Goal: Communication & Community: Answer question/provide support

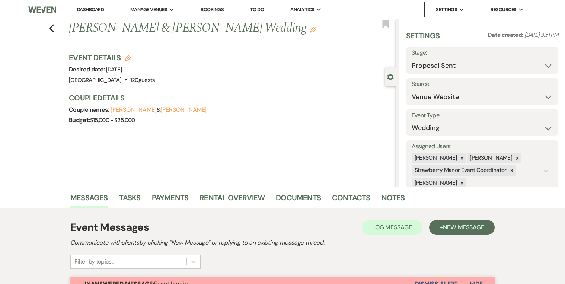
select select "6"
select select "5"
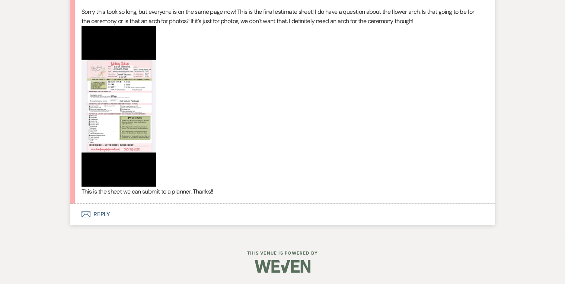
click at [104, 216] on button "Envelope Reply" at bounding box center [282, 214] width 425 height 21
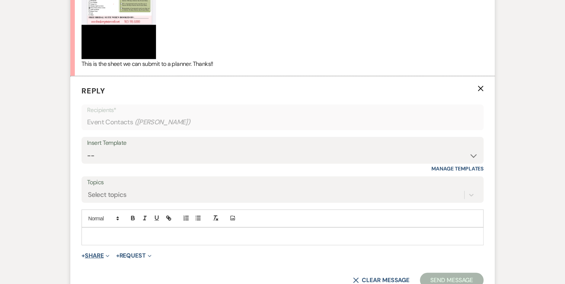
scroll to position [2369, 0]
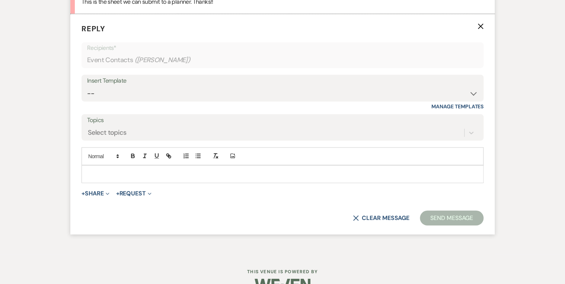
click at [107, 178] on p at bounding box center [283, 174] width 390 height 8
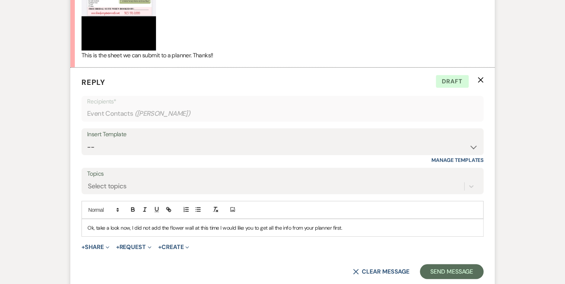
scroll to position [2339, 0]
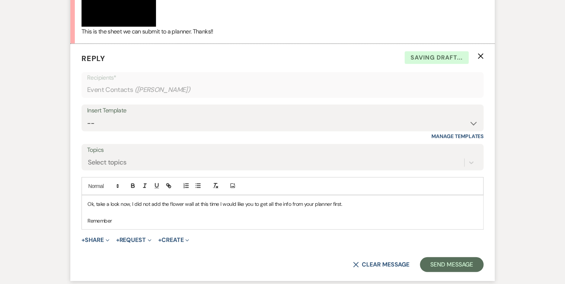
click at [123, 229] on div "Ok, take a look now, I did not add the flower wall at this time I would like yo…" at bounding box center [283, 213] width 402 height 34
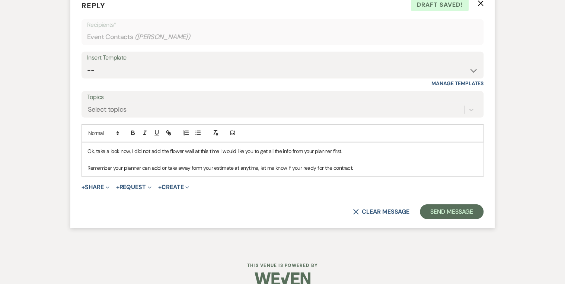
scroll to position [2398, 0]
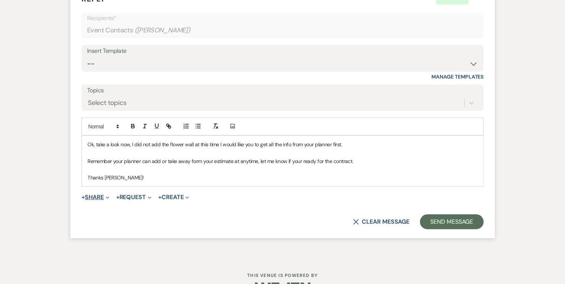
click at [97, 200] on button "+ Share Expand" at bounding box center [96, 197] width 28 height 6
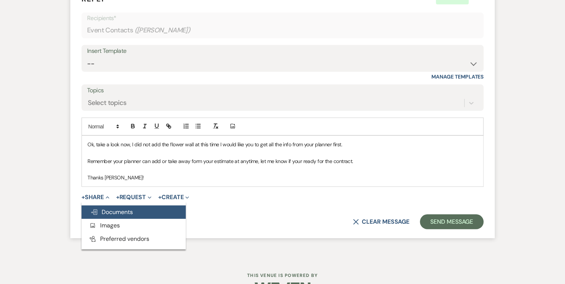
click at [114, 216] on span "Doc Upload Documents" at bounding box center [112, 212] width 42 height 8
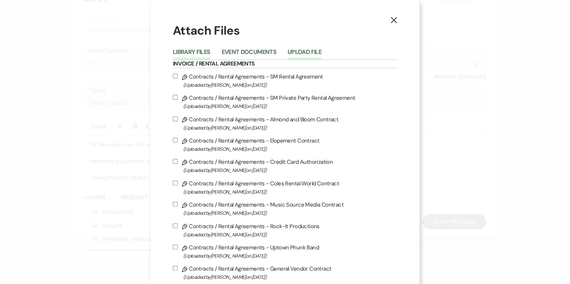
click at [299, 52] on button "Upload File" at bounding box center [305, 54] width 34 height 10
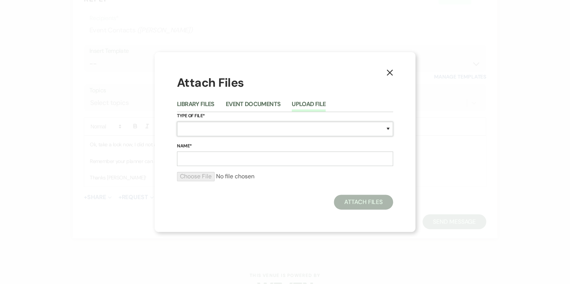
click at [181, 130] on select "Special Event Insurance Vendor Certificate of Insurance Contracts / Rental Agre…" at bounding box center [285, 129] width 216 height 15
select select "8"
click at [189, 132] on select "Special Event Insurance Vendor Certificate of Insurance Contracts / Rental Agre…" at bounding box center [285, 129] width 216 height 15
click at [185, 159] on input "Name*" at bounding box center [285, 159] width 216 height 15
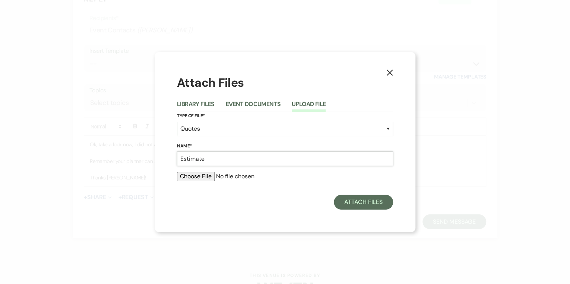
type input "Estimate"
type input "C:\fakepath\Invoice 3172 (3).pdf"
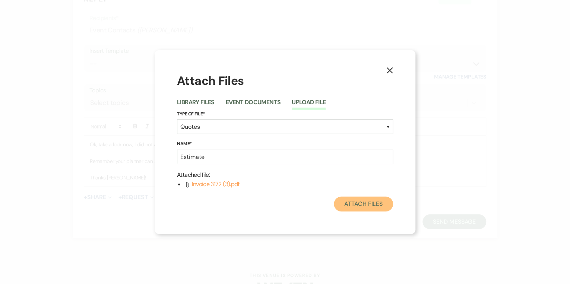
click at [359, 205] on button "Attach Files" at bounding box center [363, 204] width 59 height 15
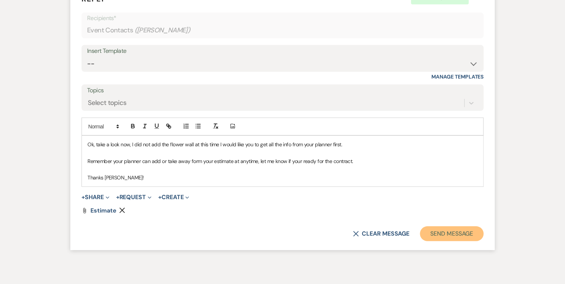
click at [450, 241] on button "Send Message" at bounding box center [452, 233] width 64 height 15
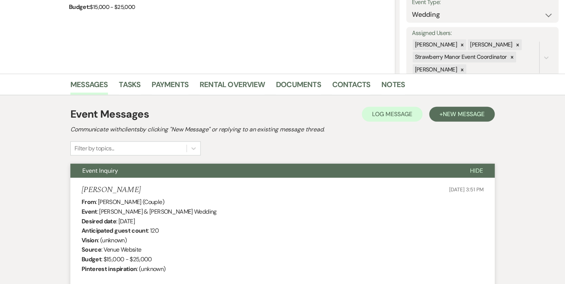
scroll to position [0, 0]
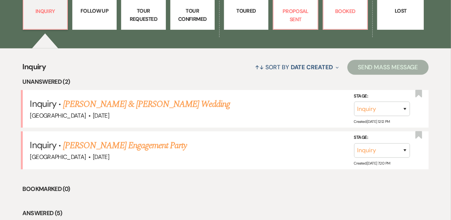
scroll to position [238, 0]
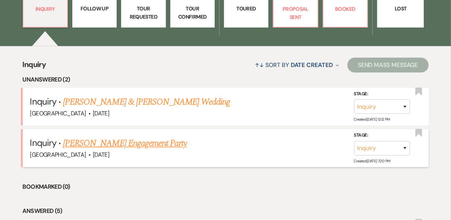
click at [134, 141] on link "[PERSON_NAME] Engagement Party" at bounding box center [125, 143] width 124 height 13
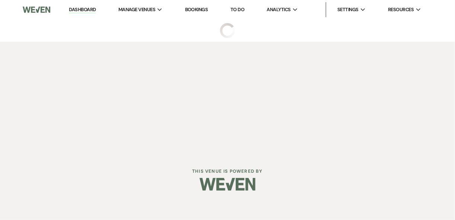
select select "5"
select select "10"
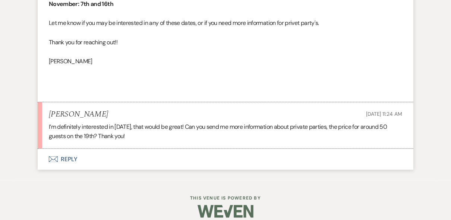
scroll to position [564, 0]
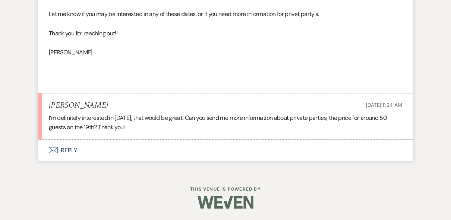
click at [69, 152] on button "Envelope Reply" at bounding box center [225, 150] width 375 height 21
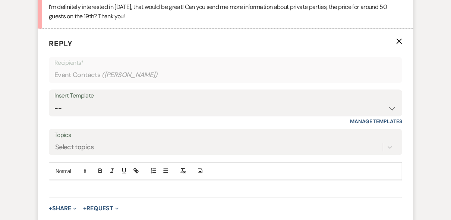
scroll to position [671, 0]
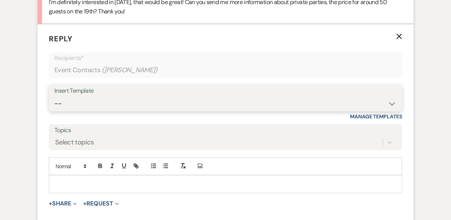
click at [72, 106] on select "-- Weven Planning Portal Introduction (Booked Events) Private Party Inquiry Res…" at bounding box center [225, 103] width 342 height 15
select select "781"
click at [54, 105] on select "-- Weven Planning Portal Introduction (Booked Events) Private Party Inquiry Res…" at bounding box center [225, 103] width 342 height 15
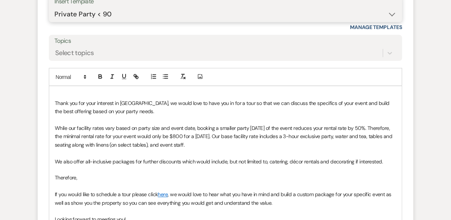
scroll to position [820, 0]
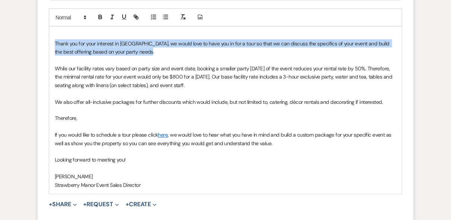
drag, startPoint x: 150, startPoint y: 59, endPoint x: 44, endPoint y: 49, distance: 106.6
click at [44, 49] on form "Reply X Draft Recipients* Event Contacts ( [GEOGRAPHIC_DATA][PERSON_NAME] ) Ins…" at bounding box center [225, 60] width 375 height 371
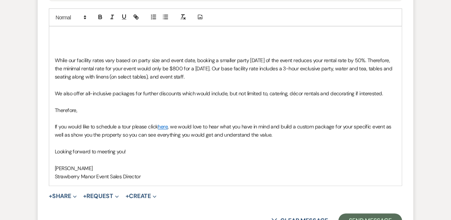
click at [54, 67] on div "While our facility rates vary based on party size and event date, booking a sma…" at bounding box center [225, 106] width 352 height 159
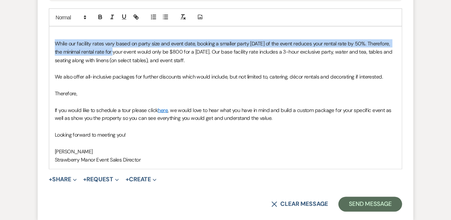
drag, startPoint x: 120, startPoint y: 59, endPoint x: 48, endPoint y: 51, distance: 72.6
click at [48, 51] on form "Reply X Draft Recipients* Event Contacts ( [GEOGRAPHIC_DATA][PERSON_NAME] ) Ins…" at bounding box center [225, 48] width 375 height 346
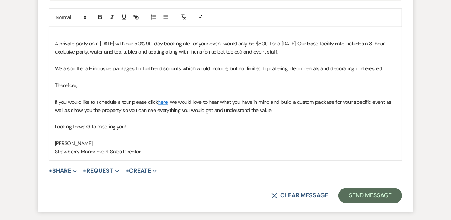
click at [184, 51] on p "A private party on a [DATE] with our 50% 90 day booking ate for your event woul…" at bounding box center [225, 47] width 341 height 17
drag, startPoint x: 301, startPoint y: 51, endPoint x: 270, endPoint y: 52, distance: 30.6
click at [270, 52] on p "A private party on a [DATE] with our 50% 90 day booking rate for your event wou…" at bounding box center [225, 47] width 341 height 17
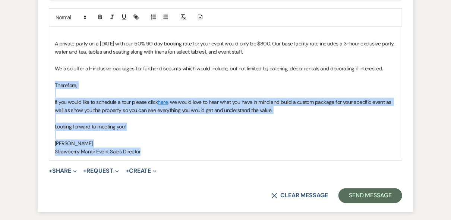
drag, startPoint x: 141, startPoint y: 162, endPoint x: 50, endPoint y: 97, distance: 112.1
click at [50, 97] on div "A private party on a [DATE] with our 50% 90 day booking rate for your event wou…" at bounding box center [225, 94] width 352 height 134
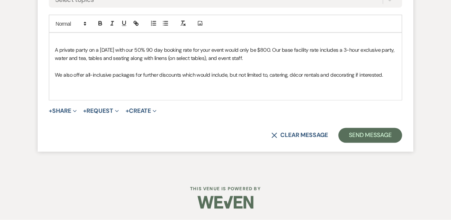
click at [250, 61] on p "A private party on a [DATE] with our 50% 90 day booking rate for your event wou…" at bounding box center [225, 54] width 341 height 17
click at [327, 59] on p "A private party on a [DATE] with our 50% 90 day booking rate for your event wou…" at bounding box center [225, 54] width 341 height 17
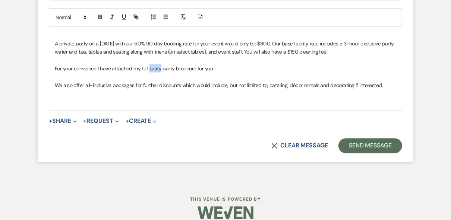
drag, startPoint x: 160, startPoint y: 76, endPoint x: 150, endPoint y: 77, distance: 9.7
click at [150, 73] on p "For your conveince I have attached my full praty party brochure for you" at bounding box center [225, 68] width 341 height 8
click at [202, 73] on p "For your conveince I have attached my full party brochure for you" at bounding box center [225, 68] width 341 height 8
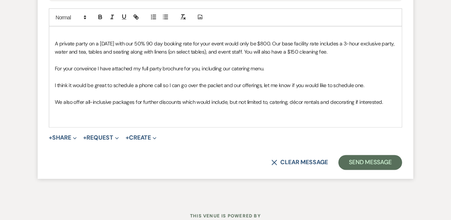
click at [55, 53] on p "A private party on a [DATE] with our 50% 90 day booking rate for your event wou…" at bounding box center [225, 47] width 341 height 17
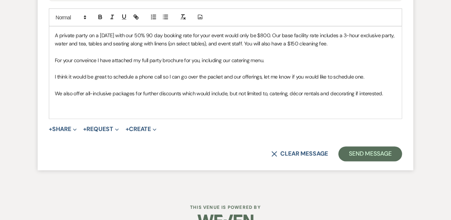
click at [200, 43] on p "A private party on a [DATE] with our 50% 90 day booking rate for your event wou…" at bounding box center [225, 39] width 341 height 17
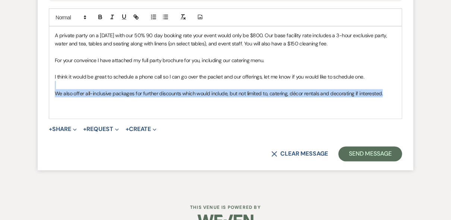
drag, startPoint x: 361, startPoint y: 103, endPoint x: 55, endPoint y: 97, distance: 306.2
click at [55, 97] on div "A private party on a [DATE] with our 50% 90 day booking rate your event would o…" at bounding box center [225, 73] width 352 height 92
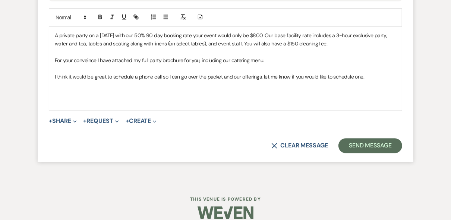
click at [278, 64] on p "For your conveince I have attached my full party brochure for you, including ou…" at bounding box center [225, 60] width 341 height 8
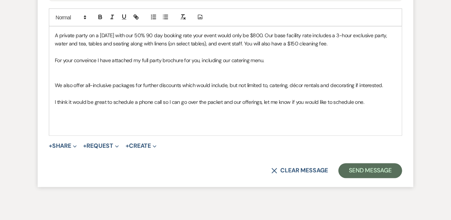
click at [54, 94] on div "A private party on a [DATE] with our 50% 90 day booking rate your event would o…" at bounding box center [225, 81] width 352 height 109
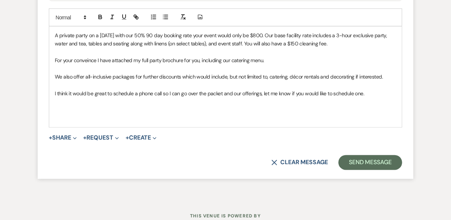
click at [55, 98] on p "I think it would be great to schedule a phone call so I can go over the packet …" at bounding box center [225, 93] width 341 height 8
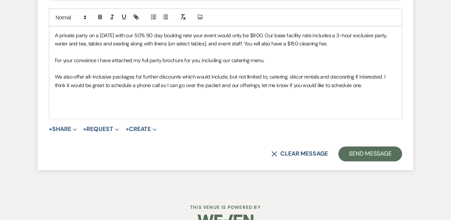
click at [63, 114] on p at bounding box center [225, 110] width 341 height 8
click at [64, 133] on button "+ Share Expand" at bounding box center [63, 130] width 28 height 6
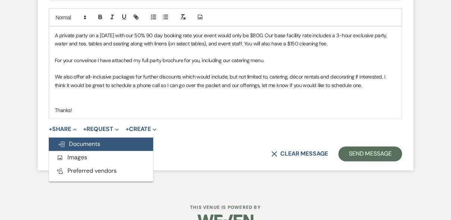
click at [77, 148] on span "Doc Upload Documents" at bounding box center [79, 144] width 42 height 8
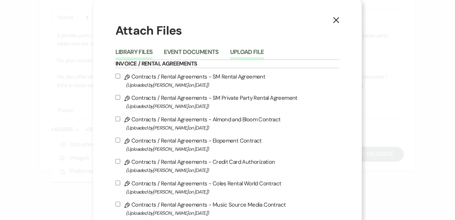
click at [245, 54] on button "Upload File" at bounding box center [247, 54] width 34 height 10
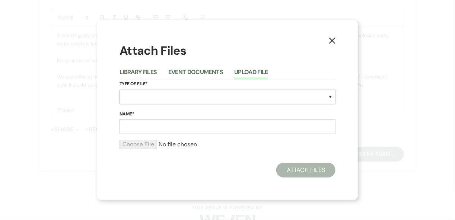
click at [149, 93] on select "Special Event Insurance Vendor Certificate of Insurance Contracts / Rental Agre…" at bounding box center [228, 97] width 216 height 15
select select "43"
click at [171, 93] on select "Special Event Insurance Vendor Certificate of Insurance Contracts / Rental Agre…" at bounding box center [228, 97] width 216 height 15
click at [163, 126] on input "Name*" at bounding box center [228, 127] width 216 height 15
type input "Private Party Packet"
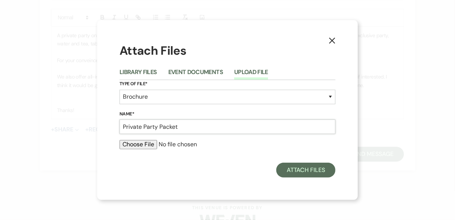
type input "C:\fakepath\Private Party Packet.pdf"
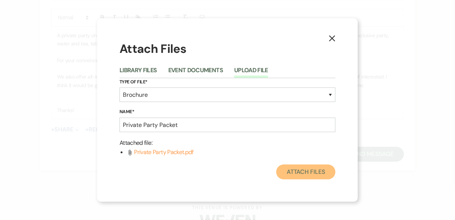
click at [316, 176] on button "Attach Files" at bounding box center [305, 172] width 59 height 15
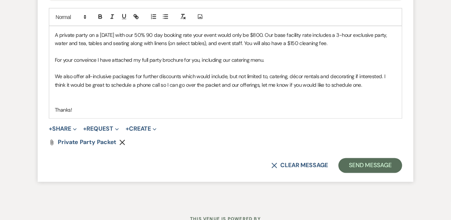
scroll to position [859, 0]
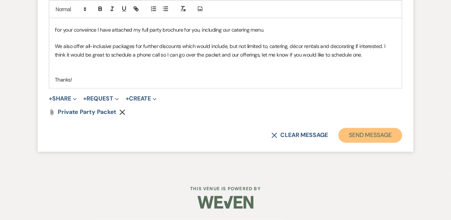
click at [374, 135] on button "Send Message" at bounding box center [370, 135] width 64 height 15
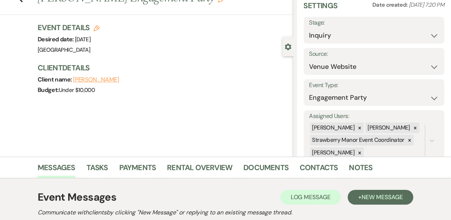
scroll to position [0, 0]
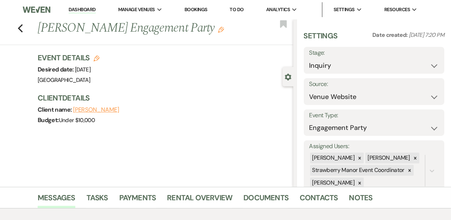
click at [71, 9] on link "Dashboard" at bounding box center [82, 9] width 27 height 7
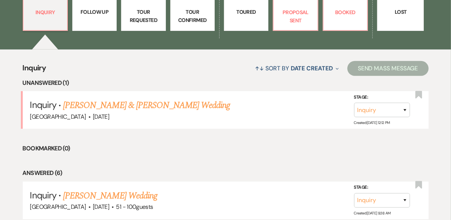
scroll to position [238, 0]
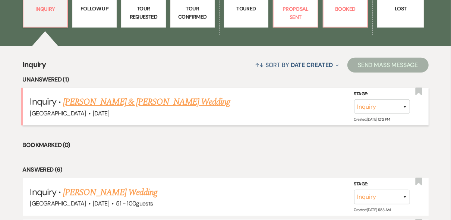
click at [92, 103] on link "[PERSON_NAME] & [PERSON_NAME] Wedding" at bounding box center [146, 101] width 167 height 13
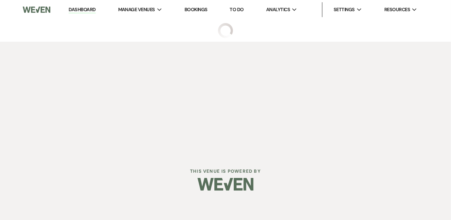
select select "5"
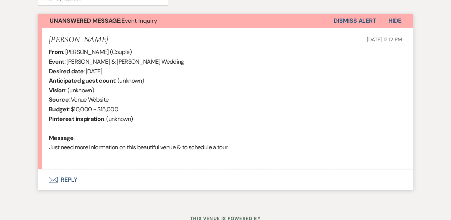
scroll to position [292, 0]
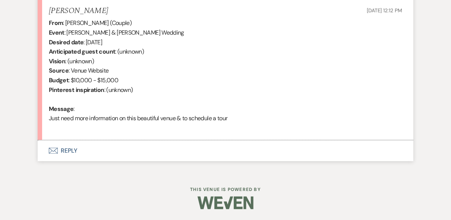
click at [69, 152] on button "Envelope Reply" at bounding box center [225, 150] width 375 height 21
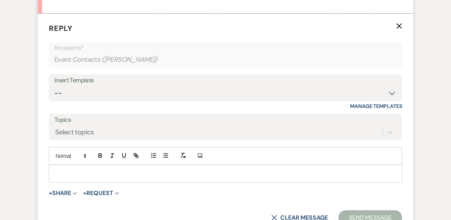
scroll to position [432, 0]
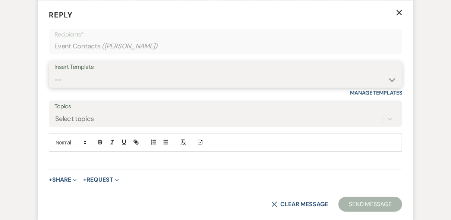
click at [93, 77] on select "-- Weven Planning Portal Introduction (Booked Events) Private Party Inquiry Res…" at bounding box center [225, 80] width 342 height 15
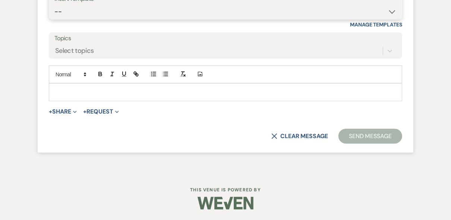
scroll to position [322, 0]
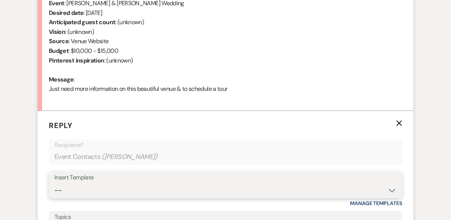
click at [100, 184] on select "-- Weven Planning Portal Introduction (Booked Events) Private Party Inquiry Res…" at bounding box center [225, 190] width 342 height 15
select select "5376"
click at [54, 183] on select "-- Weven Planning Portal Introduction (Booked Events) Private Party Inquiry Res…" at bounding box center [225, 190] width 342 height 15
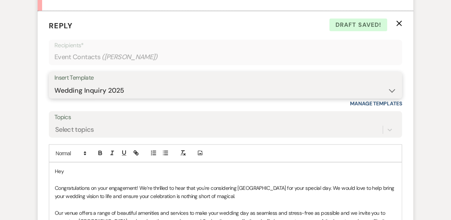
scroll to position [530, 0]
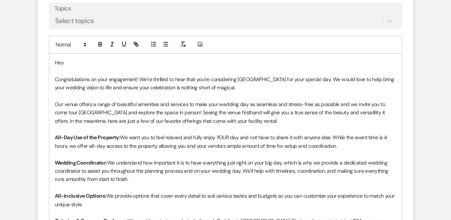
click at [77, 64] on p "Hey" at bounding box center [225, 62] width 341 height 8
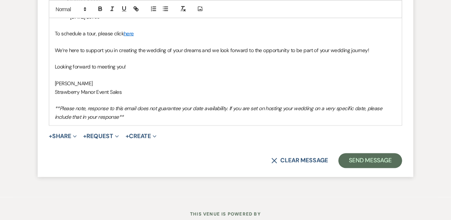
scroll to position [799, 0]
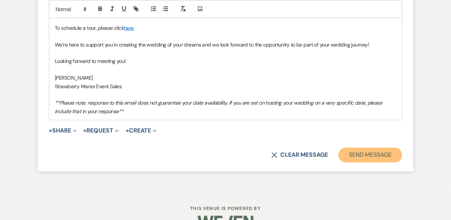
click at [350, 155] on button "Send Message" at bounding box center [370, 155] width 64 height 15
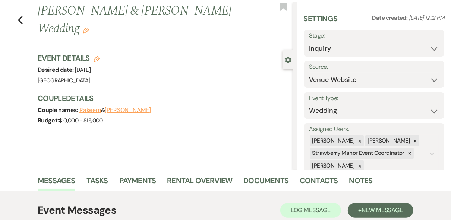
scroll to position [0, 0]
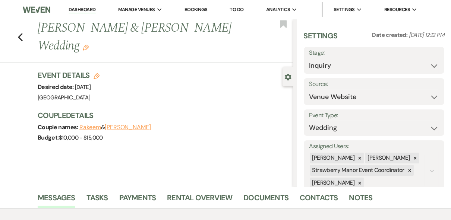
click at [88, 10] on link "Dashboard" at bounding box center [82, 9] width 27 height 7
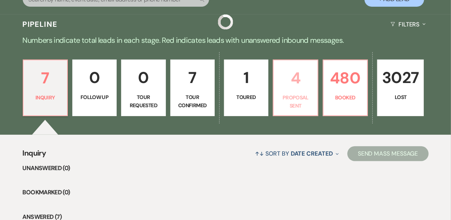
scroll to position [179, 0]
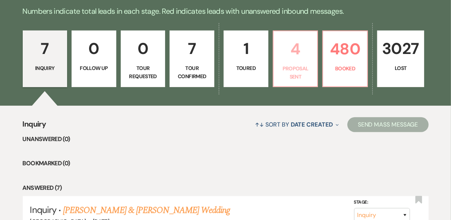
click at [298, 74] on p "Proposal Sent" at bounding box center [295, 72] width 35 height 17
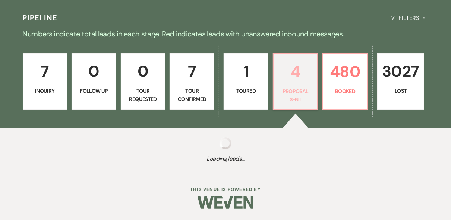
select select "6"
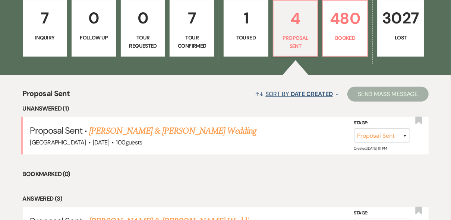
scroll to position [238, 0]
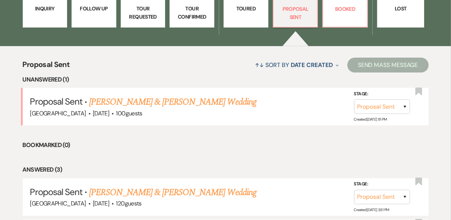
drag, startPoint x: 190, startPoint y: 101, endPoint x: 204, endPoint y: 104, distance: 14.3
click at [190, 101] on link "[PERSON_NAME] & [PERSON_NAME] Wedding" at bounding box center [172, 101] width 167 height 13
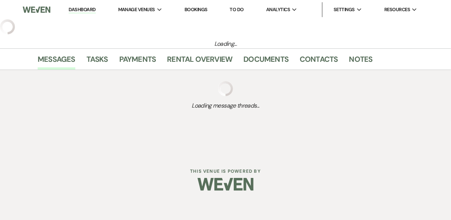
select select "6"
select select "5"
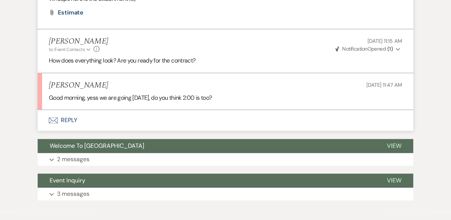
scroll to position [873, 0]
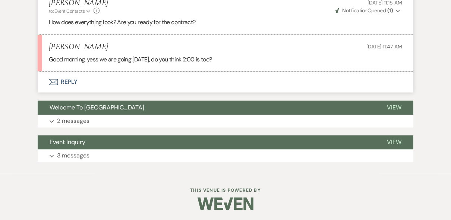
click at [66, 83] on button "Envelope Reply" at bounding box center [225, 82] width 375 height 21
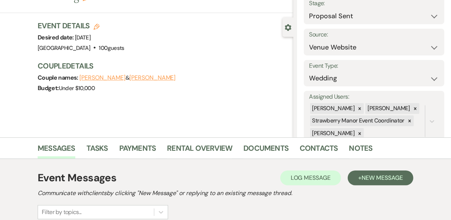
scroll to position [0, 0]
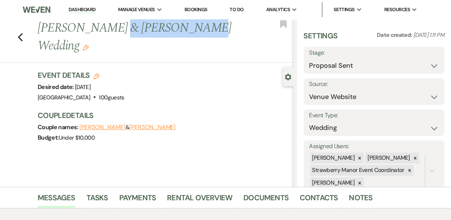
drag, startPoint x: 191, startPoint y: 28, endPoint x: 118, endPoint y: 26, distance: 72.7
click at [118, 26] on h1 "[PERSON_NAME] & [PERSON_NAME] Wedding Edit" at bounding box center [138, 36] width 201 height 35
copy h1 "[PERSON_NAME]"
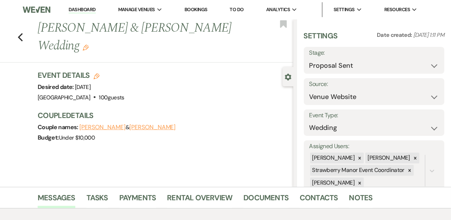
drag, startPoint x: 201, startPoint y: 99, endPoint x: 185, endPoint y: 90, distance: 18.2
click at [201, 98] on div "Event Details Edit Desired date: [DATE] Venue: [GEOGRAPHIC_DATA] . 100 guests V…" at bounding box center [162, 86] width 248 height 33
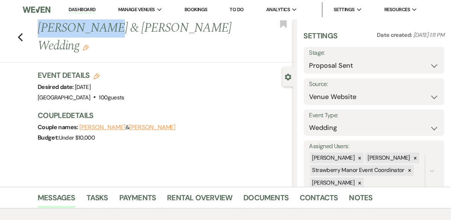
drag, startPoint x: 105, startPoint y: 27, endPoint x: 42, endPoint y: 27, distance: 63.3
click at [42, 27] on h1 "[PERSON_NAME] & [PERSON_NAME] Wedding Edit" at bounding box center [138, 36] width 201 height 35
copy h1 "[PERSON_NAME]"
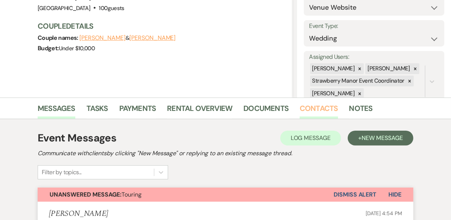
click at [310, 106] on link "Contacts" at bounding box center [318, 110] width 38 height 16
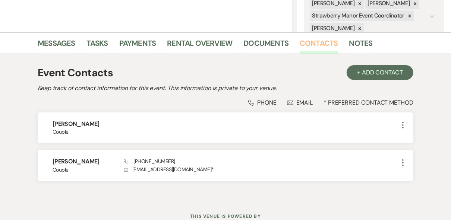
scroll to position [181, 0]
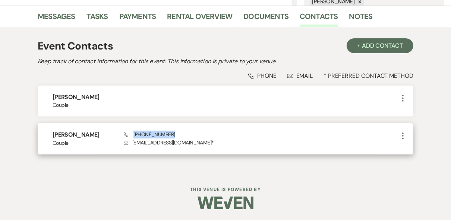
drag, startPoint x: 175, startPoint y: 134, endPoint x: 133, endPoint y: 135, distance: 41.3
click at [133, 135] on div "Phone [PHONE_NUMBER] Envelope [EMAIL_ADDRESS][DOMAIN_NAME] *" at bounding box center [261, 139] width 275 height 16
drag, startPoint x: 133, startPoint y: 135, endPoint x: 142, endPoint y: 137, distance: 8.4
copy span "[PHONE_NUMBER]"
drag, startPoint x: 190, startPoint y: 143, endPoint x: 132, endPoint y: 143, distance: 57.7
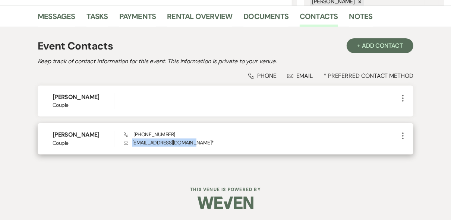
click at [132, 143] on p "Envelope [EMAIL_ADDRESS][DOMAIN_NAME] *" at bounding box center [261, 143] width 275 height 8
drag, startPoint x: 132, startPoint y: 143, endPoint x: 137, endPoint y: 142, distance: 4.9
copy p "[EMAIL_ADDRESS][DOMAIN_NAME]"
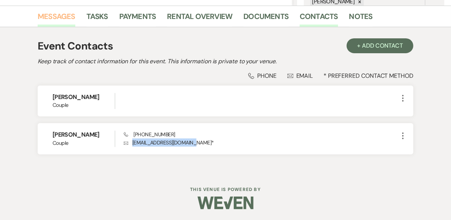
drag, startPoint x: 56, startPoint y: 14, endPoint x: 59, endPoint y: 18, distance: 5.0
click at [56, 14] on link "Messages" at bounding box center [57, 18] width 38 height 16
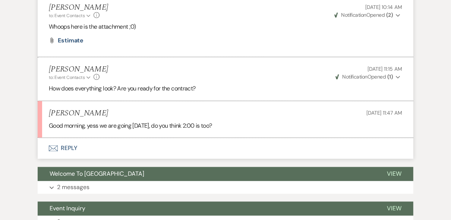
scroll to position [748, 0]
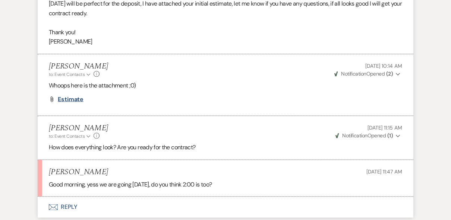
click at [69, 99] on span "Estimate" at bounding box center [71, 99] width 26 height 8
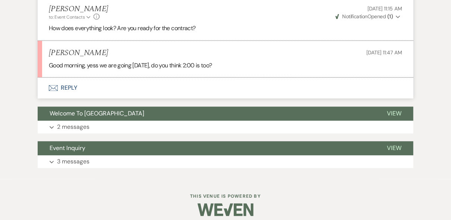
click at [61, 89] on button "Envelope Reply" at bounding box center [225, 88] width 375 height 21
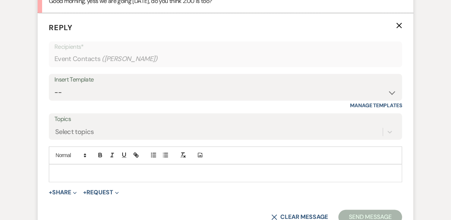
scroll to position [944, 0]
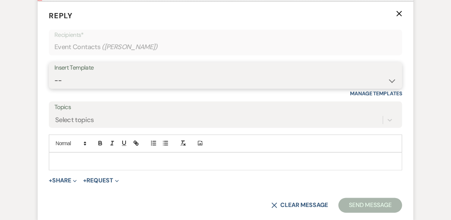
click at [87, 74] on select "-- Weven Planning Portal Introduction (Booked Events) Private Party Inquiry Res…" at bounding box center [225, 80] width 342 height 15
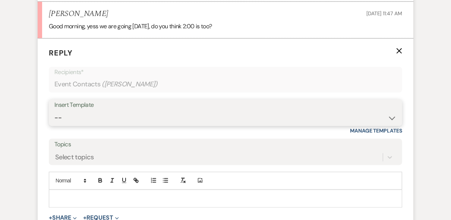
scroll to position [894, 0]
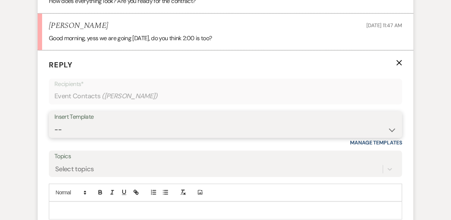
click at [92, 124] on select "-- Weven Planning Portal Introduction (Booked Events) Private Party Inquiry Res…" at bounding box center [225, 130] width 342 height 15
select select "1251"
click at [54, 123] on select "-- Weven Planning Portal Introduction (Booked Events) Private Party Inquiry Res…" at bounding box center [225, 130] width 342 height 15
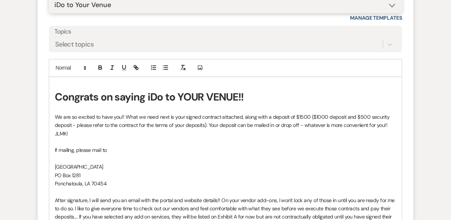
scroll to position [1013, 0]
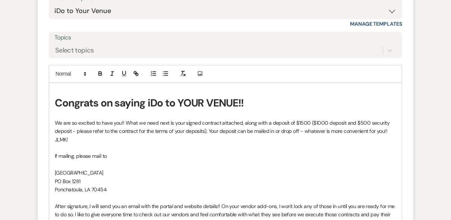
click at [76, 156] on p "If mailing, please mail to" at bounding box center [225, 156] width 341 height 8
click at [155, 155] on p "If mailing future payments, please mail to" at bounding box center [225, 156] width 341 height 8
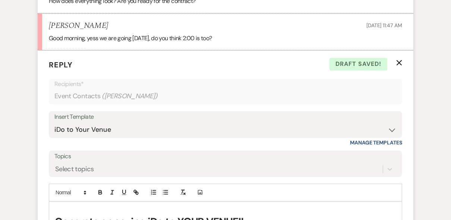
scroll to position [983, 0]
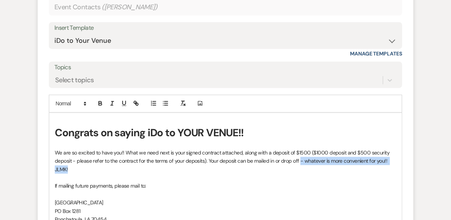
drag, startPoint x: 78, startPoint y: 169, endPoint x: 301, endPoint y: 159, distance: 222.6
click at [301, 159] on p "We are so excited to have you!! What we need next is your signed contract attac…" at bounding box center [225, 161] width 341 height 25
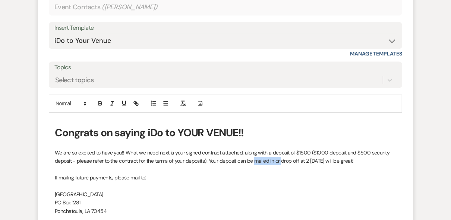
drag, startPoint x: 279, startPoint y: 158, endPoint x: 254, endPoint y: 161, distance: 25.1
click at [254, 161] on p "We are so excited to have you!! What we need next is your signed contract attac…" at bounding box center [225, 157] width 341 height 17
click at [266, 155] on p "We are so excited to have you!! What we need next is your signed contract attac…" at bounding box center [225, 157] width 341 height 17
click at [290, 157] on p "We are so excited to have you!! What we need next is your signed contract attac…" at bounding box center [225, 157] width 341 height 17
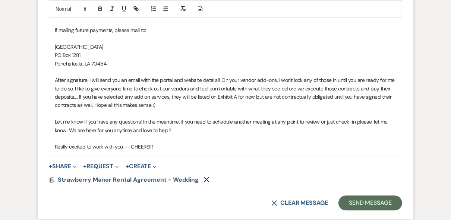
scroll to position [1132, 0]
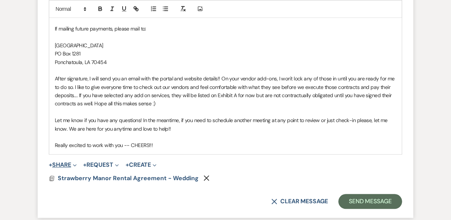
click at [69, 163] on button "+ Share Expand" at bounding box center [63, 165] width 28 height 6
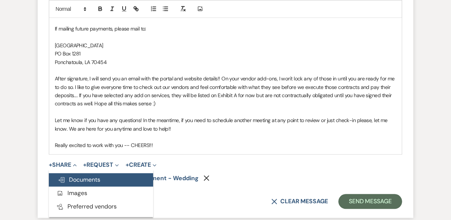
click at [96, 179] on span "Doc Upload Documents" at bounding box center [79, 180] width 42 height 8
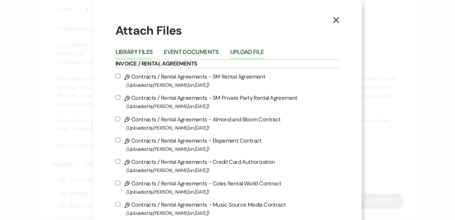
click at [257, 53] on button "Upload File" at bounding box center [247, 54] width 34 height 10
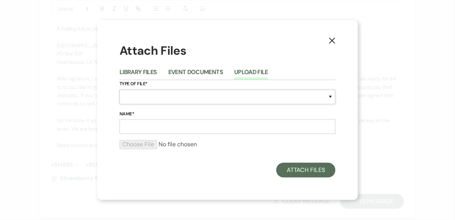
click at [146, 94] on select "Special Event Insurance Vendor Certificate of Insurance Contracts / Rental Agre…" at bounding box center [228, 97] width 216 height 15
select select "10"
click at [120, 90] on select "Special Event Insurance Vendor Certificate of Insurance Contracts / Rental Agre…" at bounding box center [228, 97] width 216 height 15
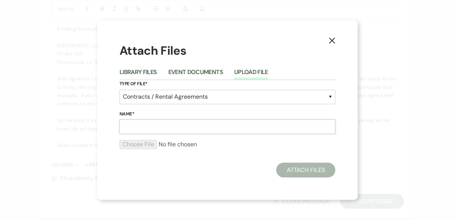
click at [141, 124] on input "Name*" at bounding box center [228, 127] width 216 height 15
type input "Exhibit A"
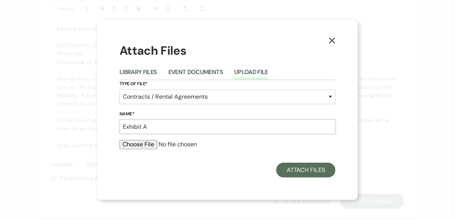
type input "C:\fakepath\Exhibit A - Event [PERSON_NAME].pdf"
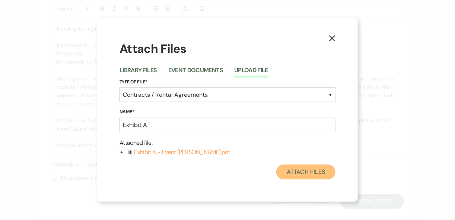
click at [326, 177] on button "Attach Files" at bounding box center [305, 172] width 59 height 15
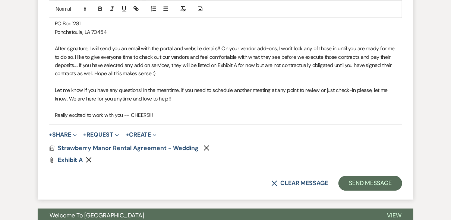
scroll to position [1192, 0]
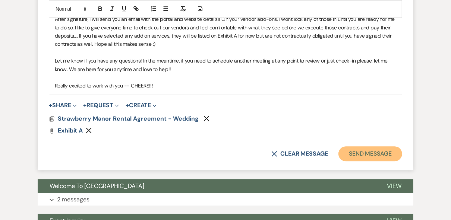
drag, startPoint x: 375, startPoint y: 155, endPoint x: 380, endPoint y: 156, distance: 5.0
click at [375, 155] on button "Send Message" at bounding box center [370, 153] width 64 height 15
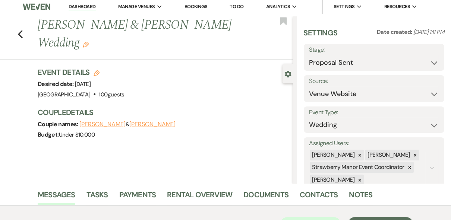
scroll to position [0, 0]
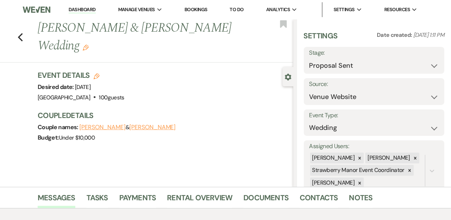
click at [77, 10] on link "Dashboard" at bounding box center [82, 9] width 27 height 7
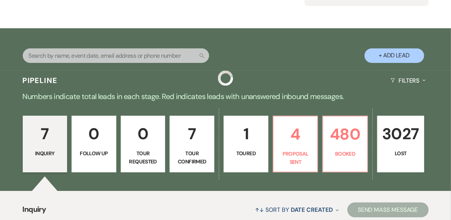
scroll to position [149, 0]
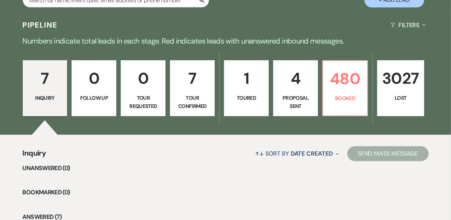
click at [300, 95] on p "Proposal Sent" at bounding box center [295, 102] width 35 height 17
select select "6"
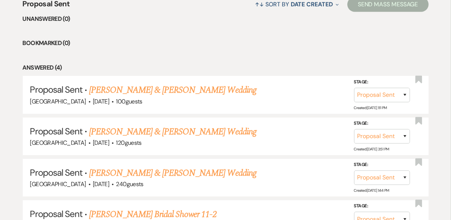
scroll to position [358, 0]
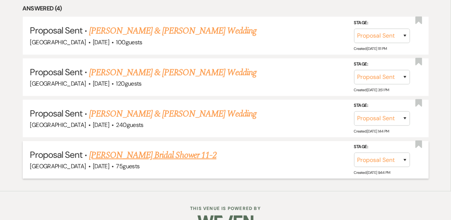
click at [165, 149] on link "[PERSON_NAME] Bridal Shower 11-2" at bounding box center [152, 155] width 127 height 13
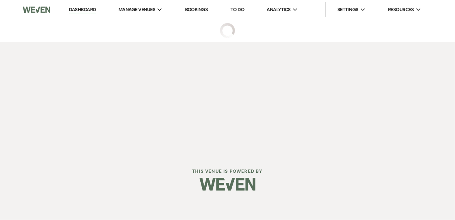
select select "6"
select select "5"
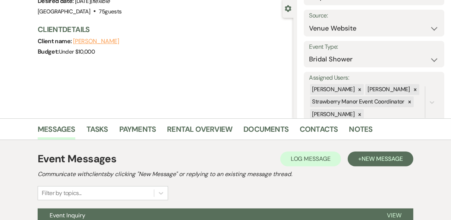
scroll to position [142, 0]
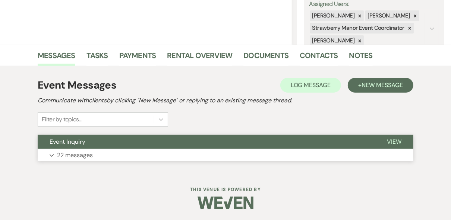
click at [397, 140] on span "View" at bounding box center [394, 142] width 15 height 8
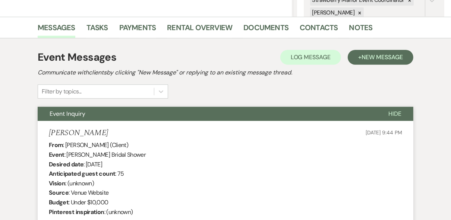
scroll to position [0, 0]
